Goal: Task Accomplishment & Management: Manage account settings

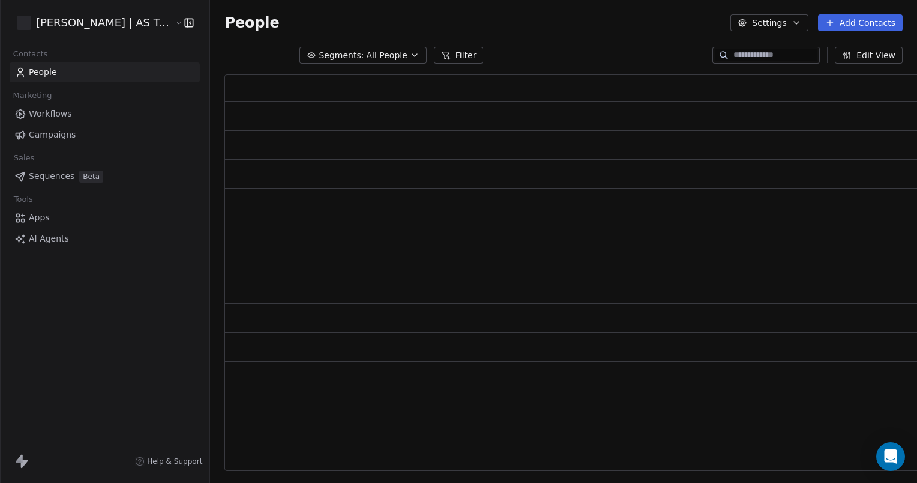
scroll to position [387, 678]
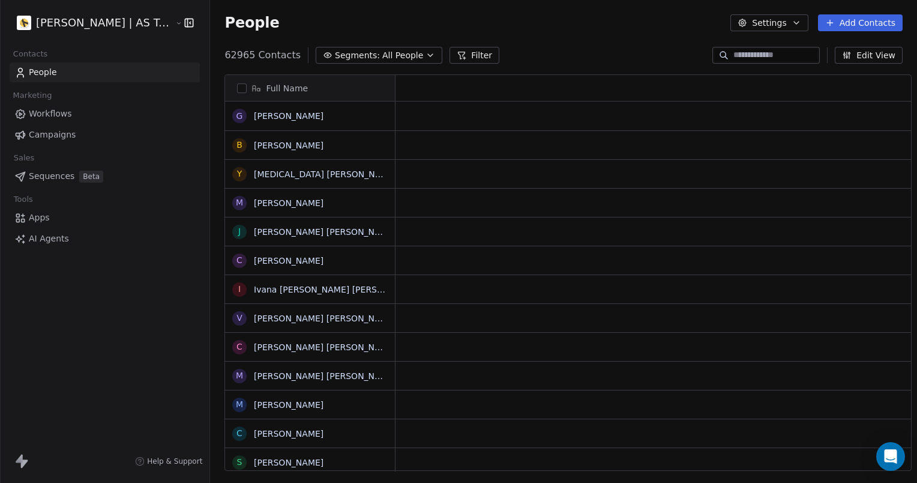
click at [94, 17] on html "[PERSON_NAME] | AS Treinamentos Contacts People Marketing Workflows Campaigns S…" at bounding box center [458, 241] width 917 height 483
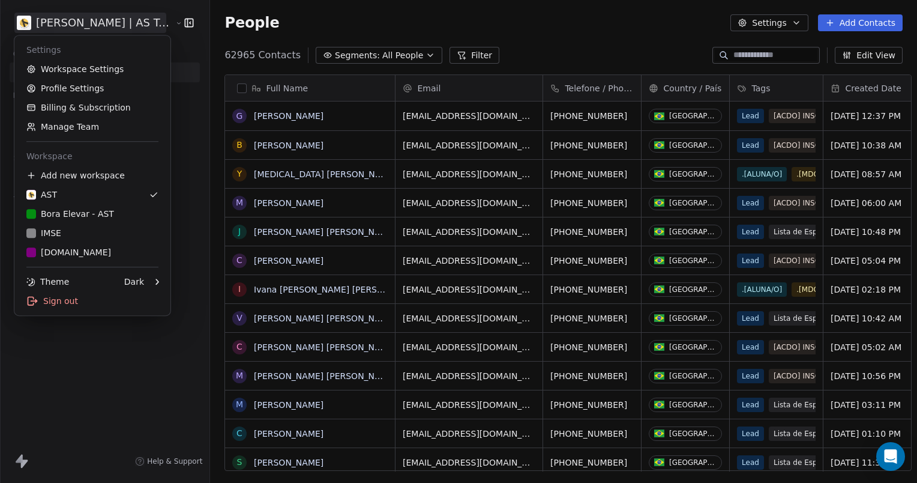
scroll to position [415, 707]
click at [79, 73] on link "Workspace Settings" at bounding box center [92, 68] width 146 height 19
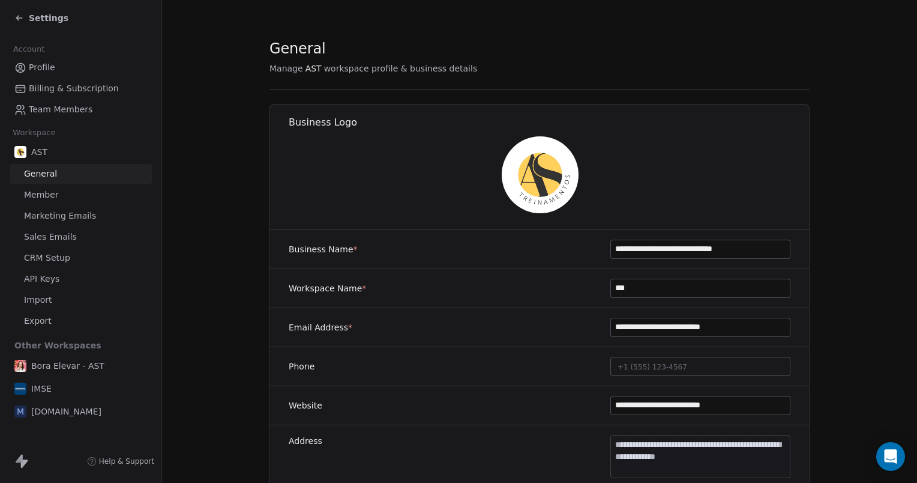
click at [62, 196] on link "Member" at bounding box center [81, 195] width 142 height 20
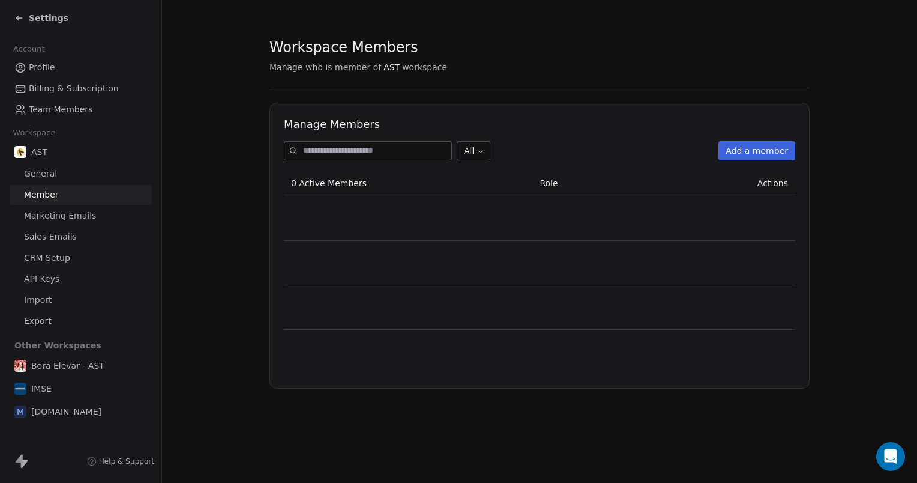
click at [62, 216] on span "Marketing Emails" at bounding box center [60, 216] width 72 height 13
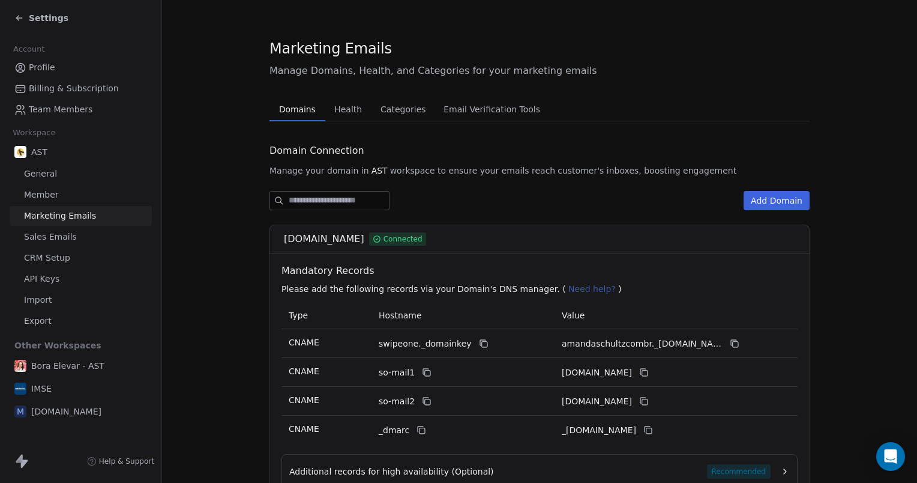
click at [337, 110] on span "Health" at bounding box center [348, 109] width 37 height 17
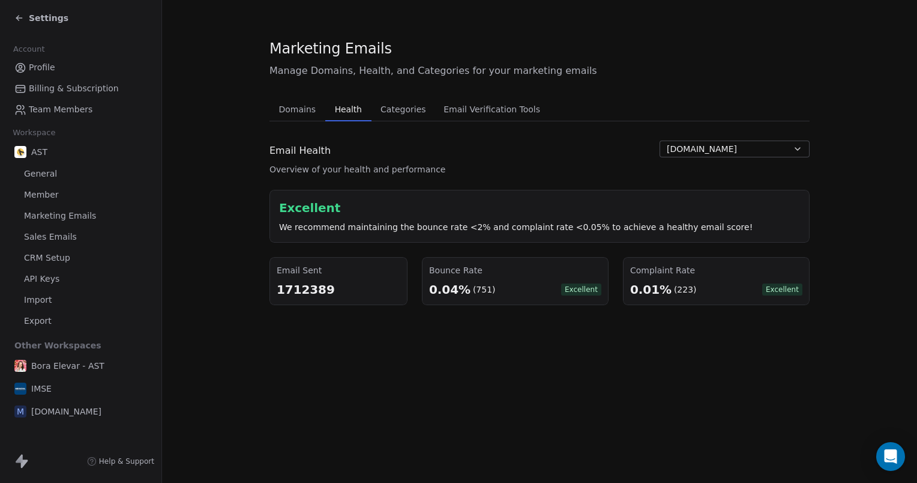
click at [499, 111] on span "Email Verification Tools" at bounding box center [492, 109] width 106 height 17
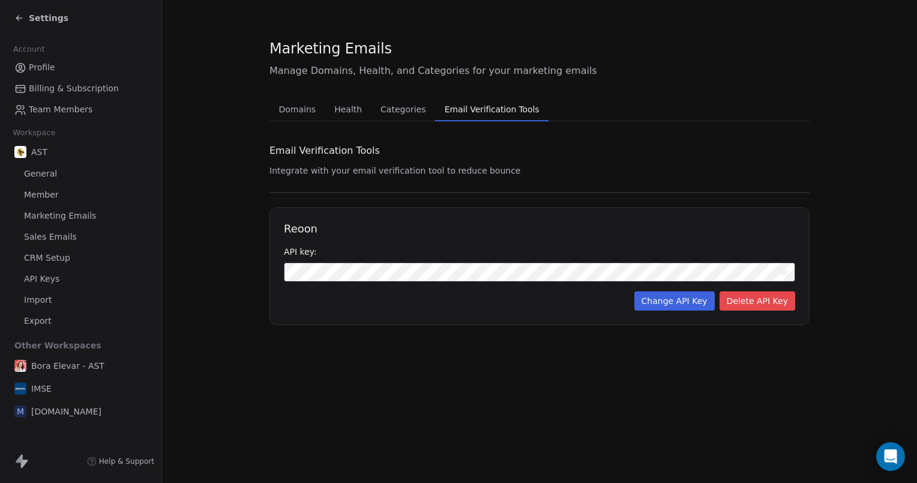
click at [288, 106] on span "Domains" at bounding box center [297, 109] width 47 height 17
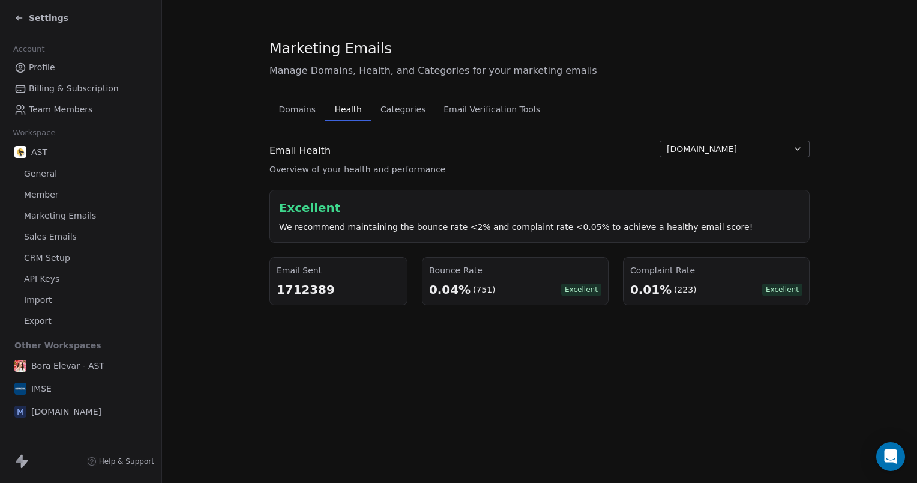
click at [330, 107] on span "Health" at bounding box center [348, 109] width 37 height 17
click at [754, 379] on div "Marketing Emails Manage Domains, Health, and Categories for your marketing emai…" at bounding box center [539, 241] width 755 height 483
click at [20, 20] on icon at bounding box center [19, 18] width 10 height 10
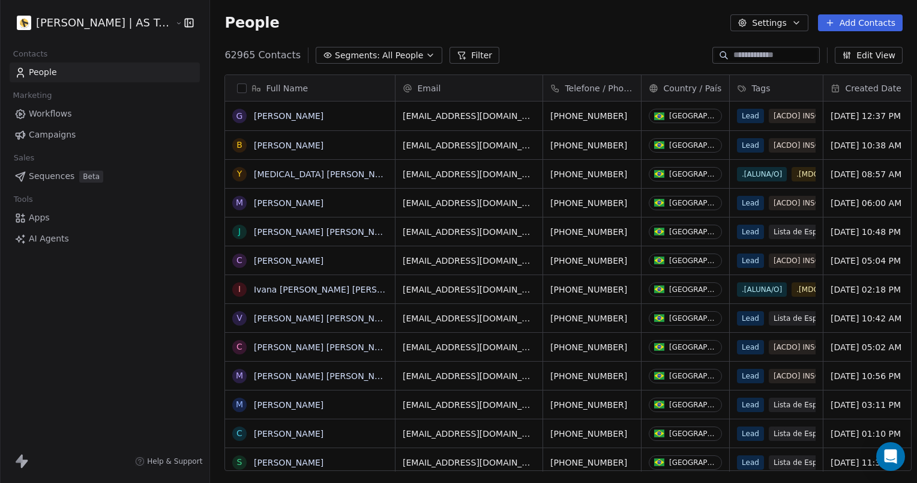
scroll to position [415, 707]
click at [45, 133] on span "Campaigns" at bounding box center [52, 134] width 47 height 13
